Goal: Use online tool/utility

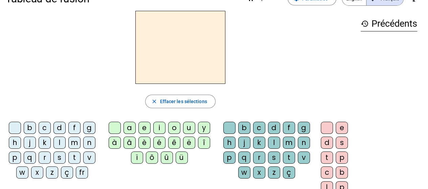
scroll to position [19, 0]
click at [32, 141] on div "j" at bounding box center [30, 143] width 12 height 12
click at [145, 127] on div "e" at bounding box center [144, 128] width 12 height 12
drag, startPoint x: 60, startPoint y: 129, endPoint x: 55, endPoint y: 128, distance: 5.2
click at [55, 128] on div "d" at bounding box center [59, 128] width 12 height 12
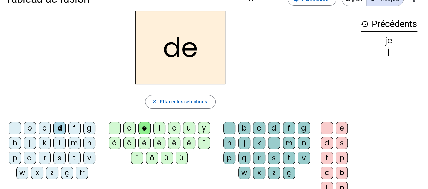
click at [71, 142] on div "m" at bounding box center [74, 143] width 12 height 12
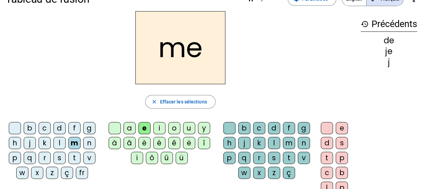
click at [58, 142] on div "l" at bounding box center [59, 143] width 12 height 12
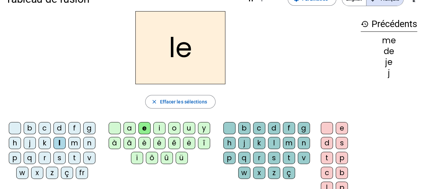
click at [191, 129] on div "u" at bounding box center [189, 128] width 12 height 12
click at [91, 156] on div "v" at bounding box center [89, 158] width 12 height 12
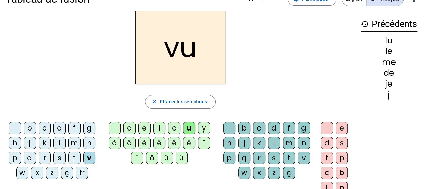
click at [31, 127] on div "b" at bounding box center [30, 128] width 12 height 12
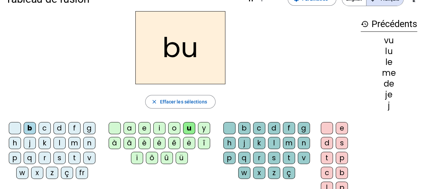
click at [16, 160] on div "p" at bounding box center [15, 158] width 12 height 12
click at [62, 158] on div "s" at bounding box center [59, 158] width 12 height 12
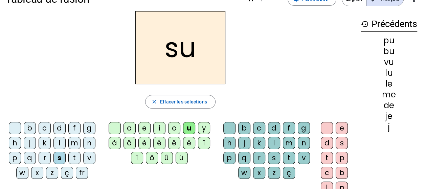
click at [133, 131] on div "a" at bounding box center [130, 128] width 12 height 12
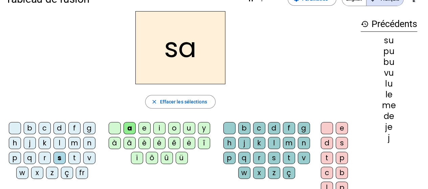
click at [59, 140] on div "l" at bounding box center [59, 143] width 12 height 12
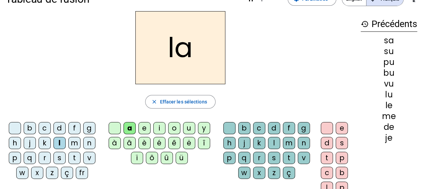
click at [258, 130] on div "c" at bounding box center [259, 128] width 12 height 12
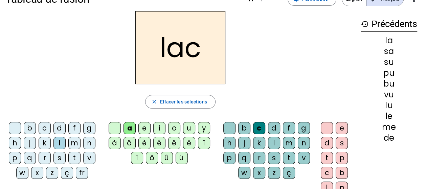
click at [59, 153] on div "s" at bounding box center [59, 158] width 12 height 12
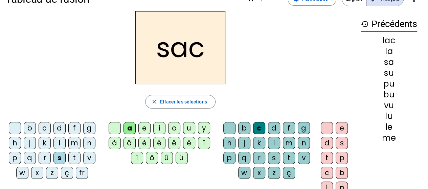
click at [74, 159] on div "t" at bounding box center [74, 158] width 12 height 12
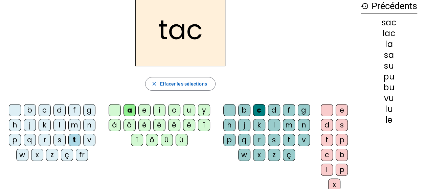
scroll to position [35, 0]
